Goal: Task Accomplishment & Management: Use online tool/utility

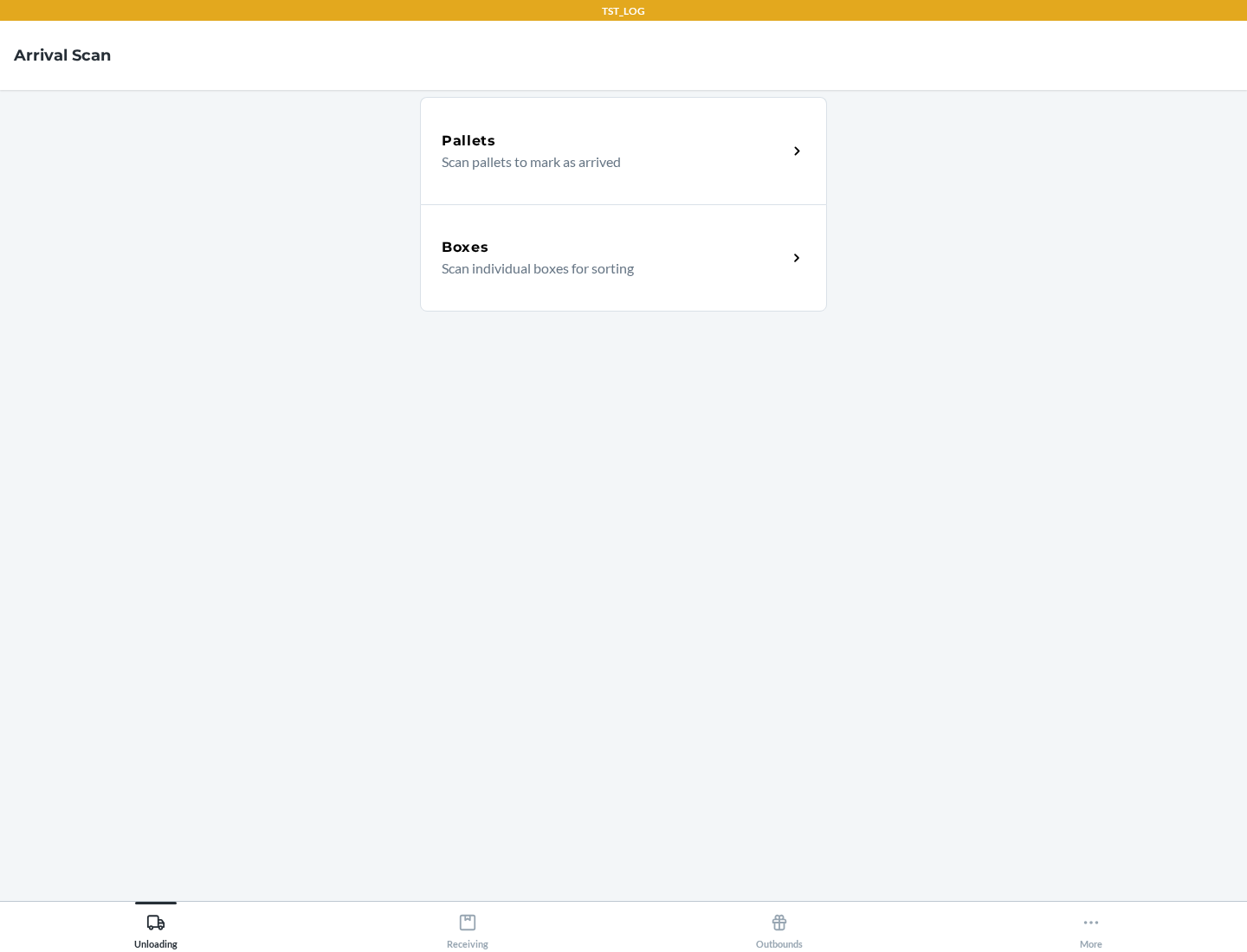
click at [614, 248] on div "Boxes" at bounding box center [615, 248] width 345 height 21
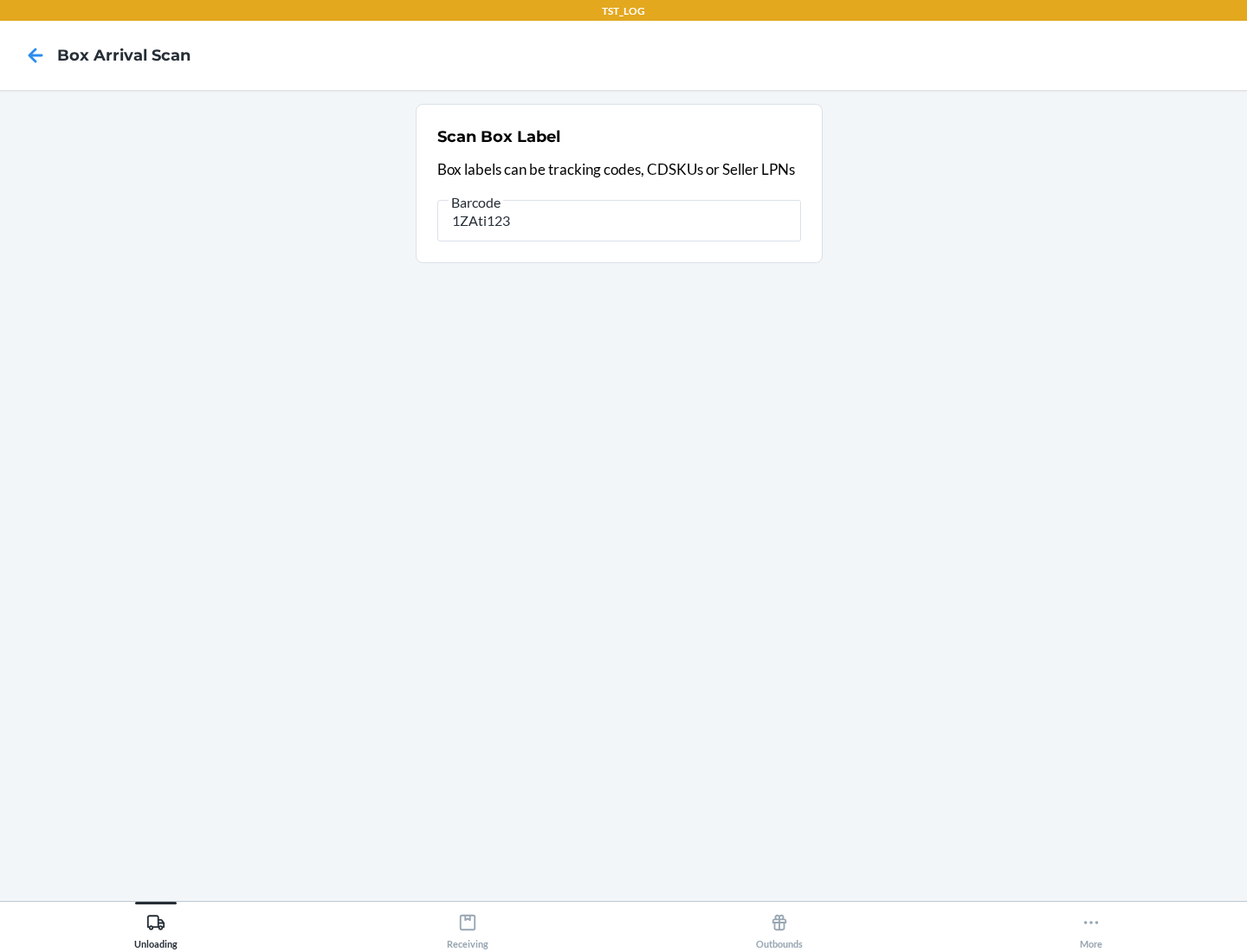
type input "1ZAti123"
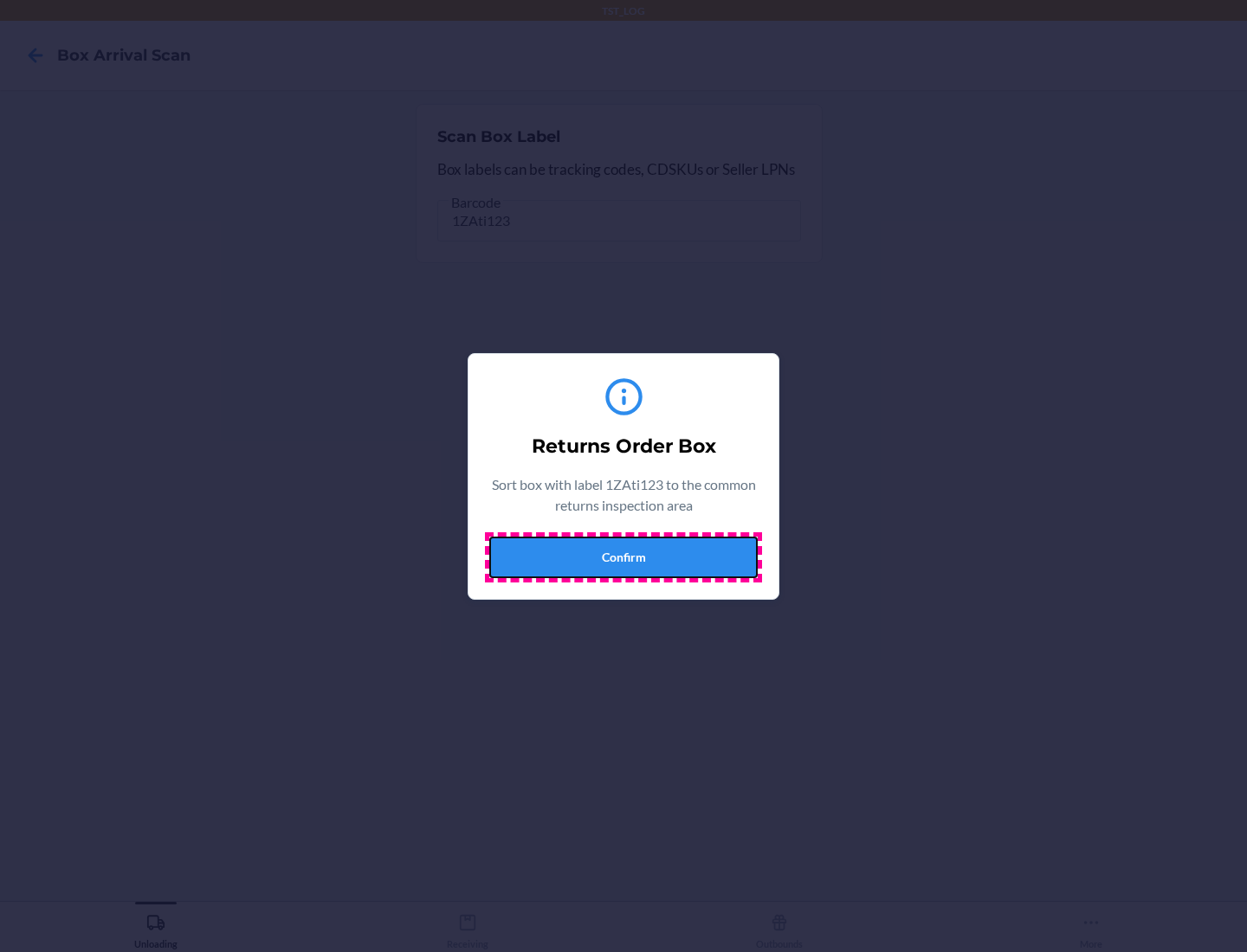
click at [623, 556] on button "Confirm" at bounding box center [623, 557] width 268 height 41
